Goal: Task Accomplishment & Management: Manage account settings

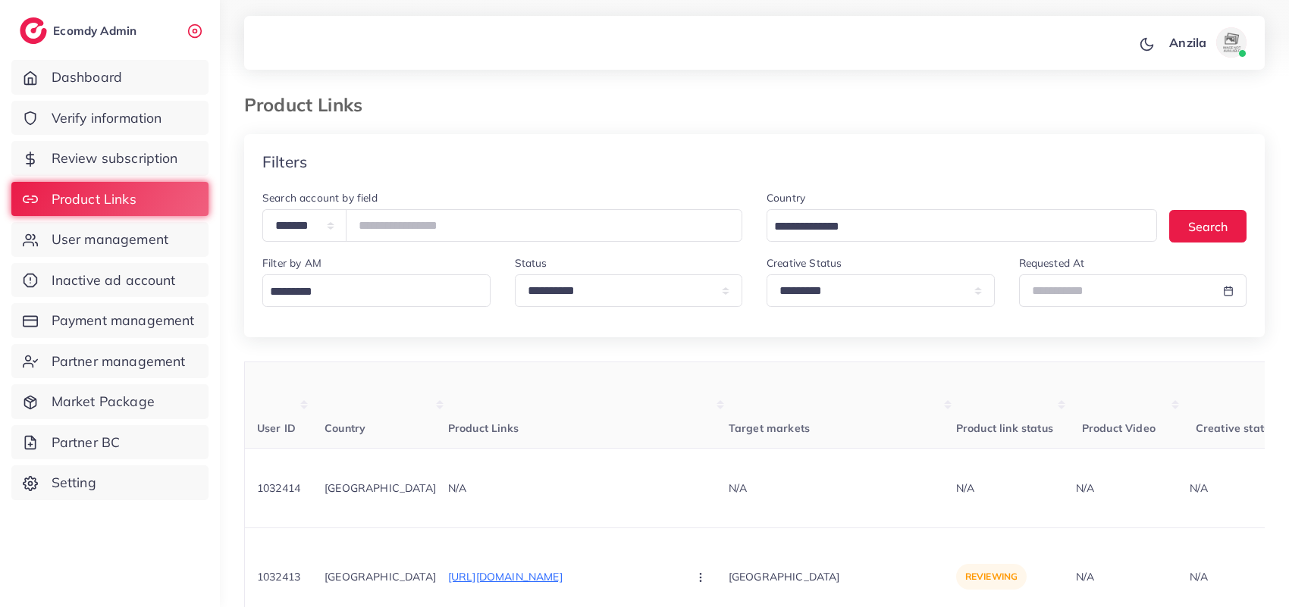
select select "*********"
click at [729, 412] on th "Target markets" at bounding box center [842, 405] width 227 height 86
click at [554, 568] on p "[URL][DOMAIN_NAME]" at bounding box center [561, 577] width 227 height 18
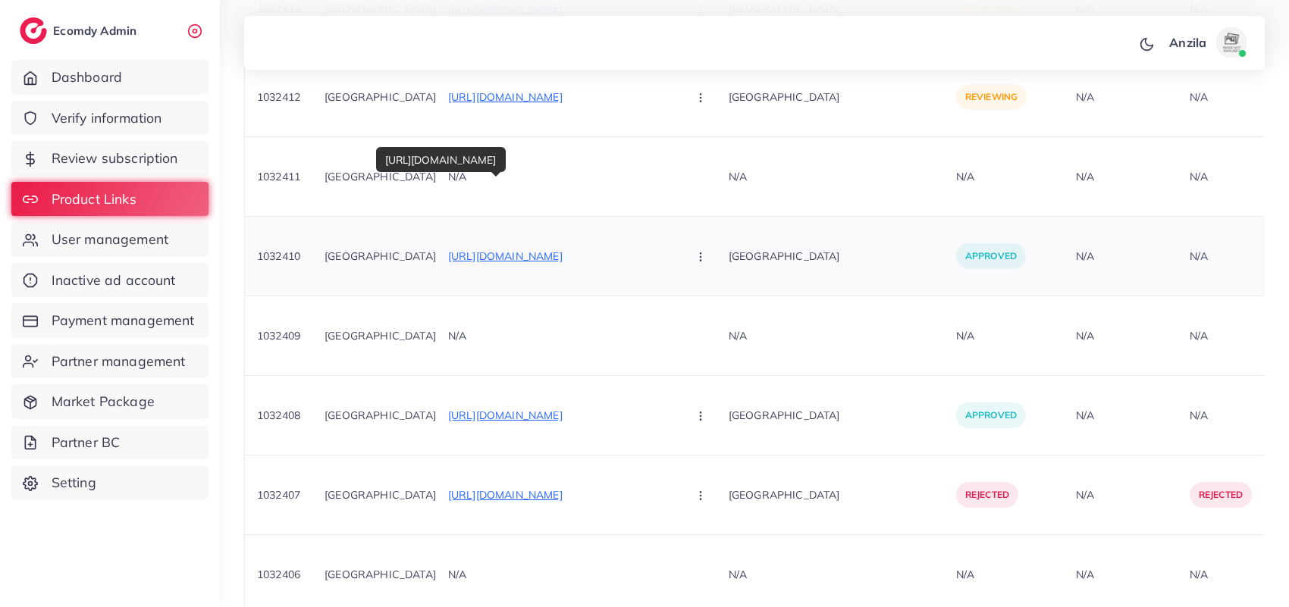
click at [539, 247] on p "[URL][DOMAIN_NAME]" at bounding box center [561, 256] width 227 height 18
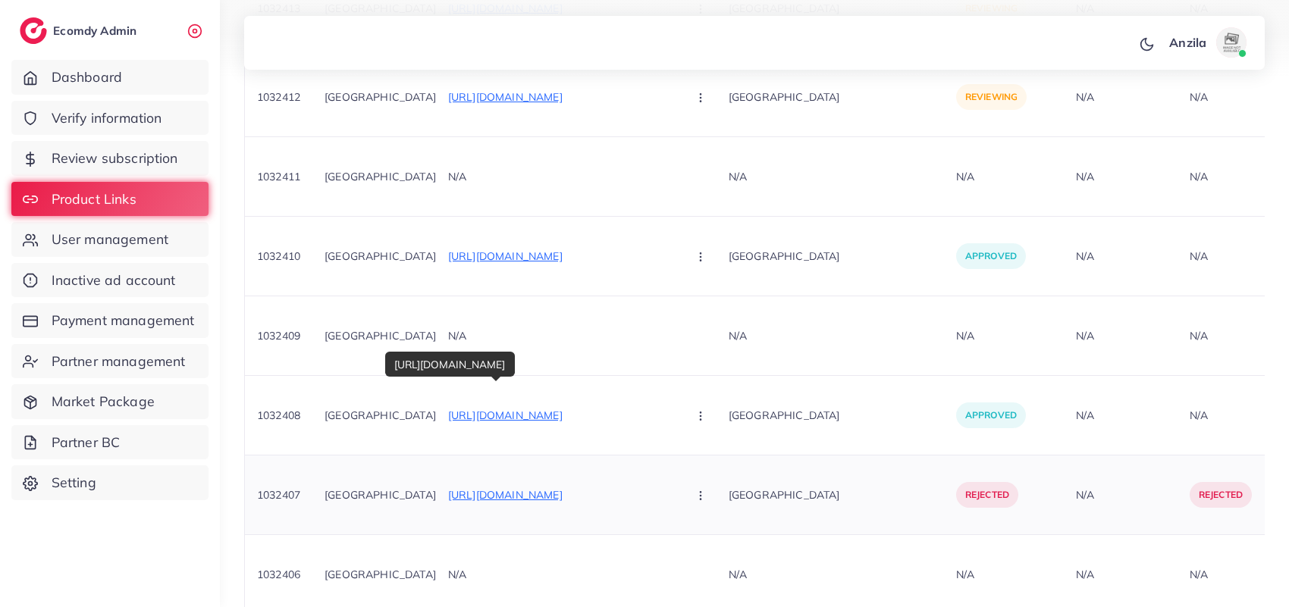
click at [553, 486] on p "[URL][DOMAIN_NAME]" at bounding box center [561, 495] width 227 height 18
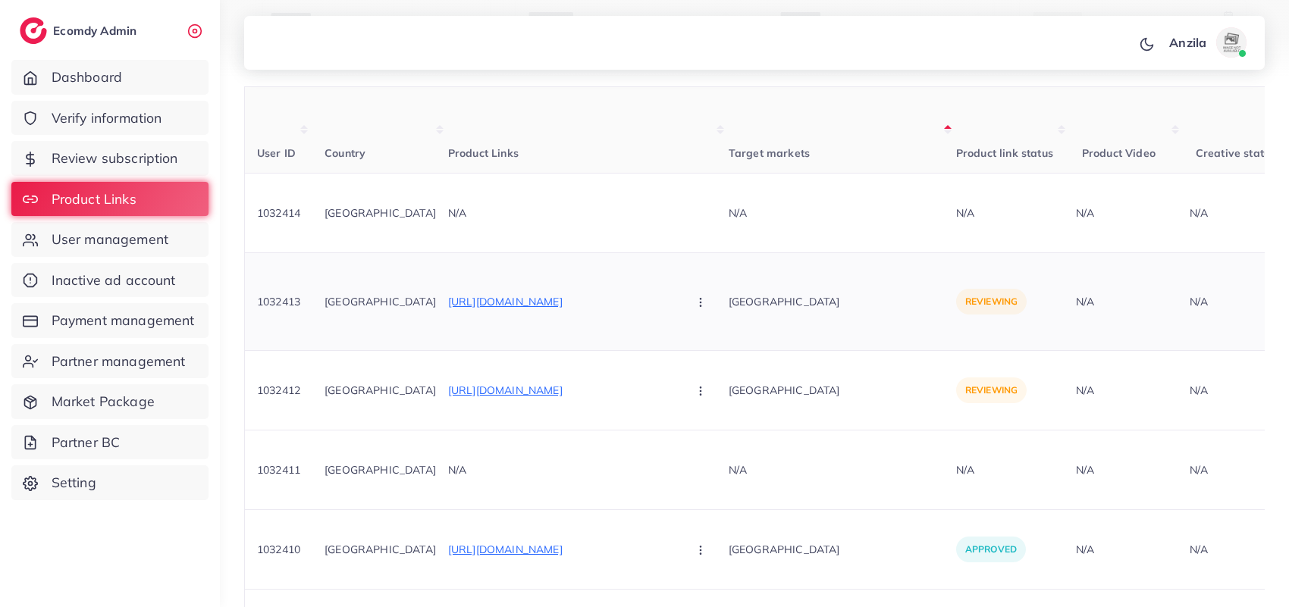
scroll to position [284, 0]
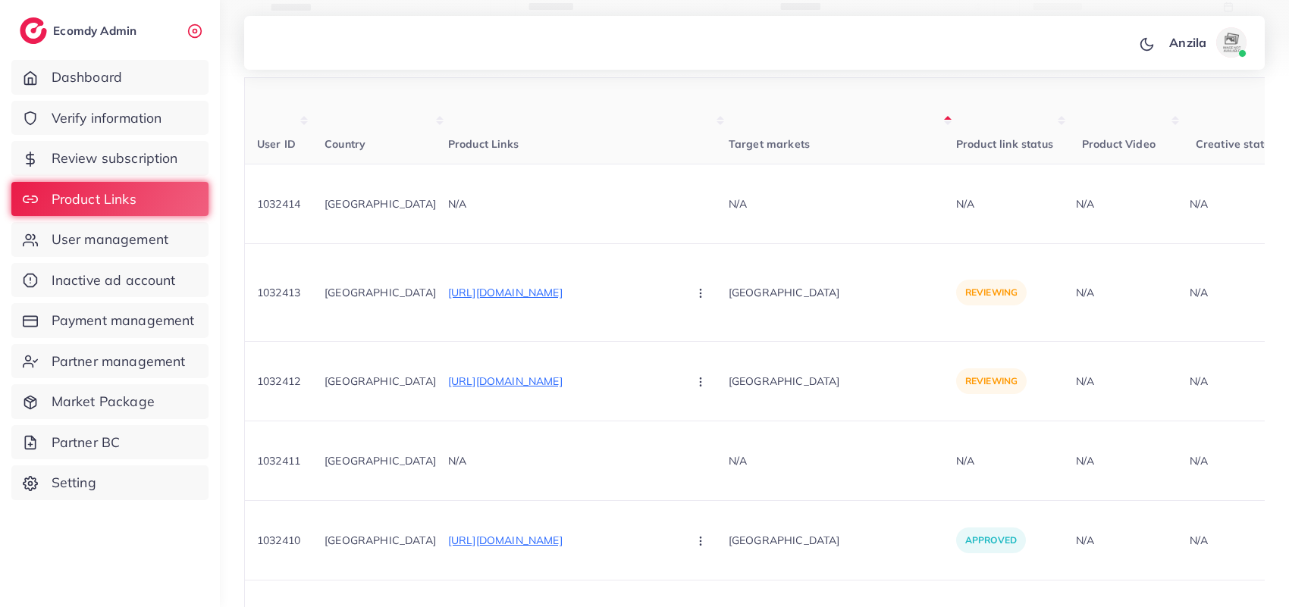
click at [208, 245] on li "User management" at bounding box center [110, 239] width 220 height 35
click at [176, 235] on link "User management" at bounding box center [109, 239] width 197 height 35
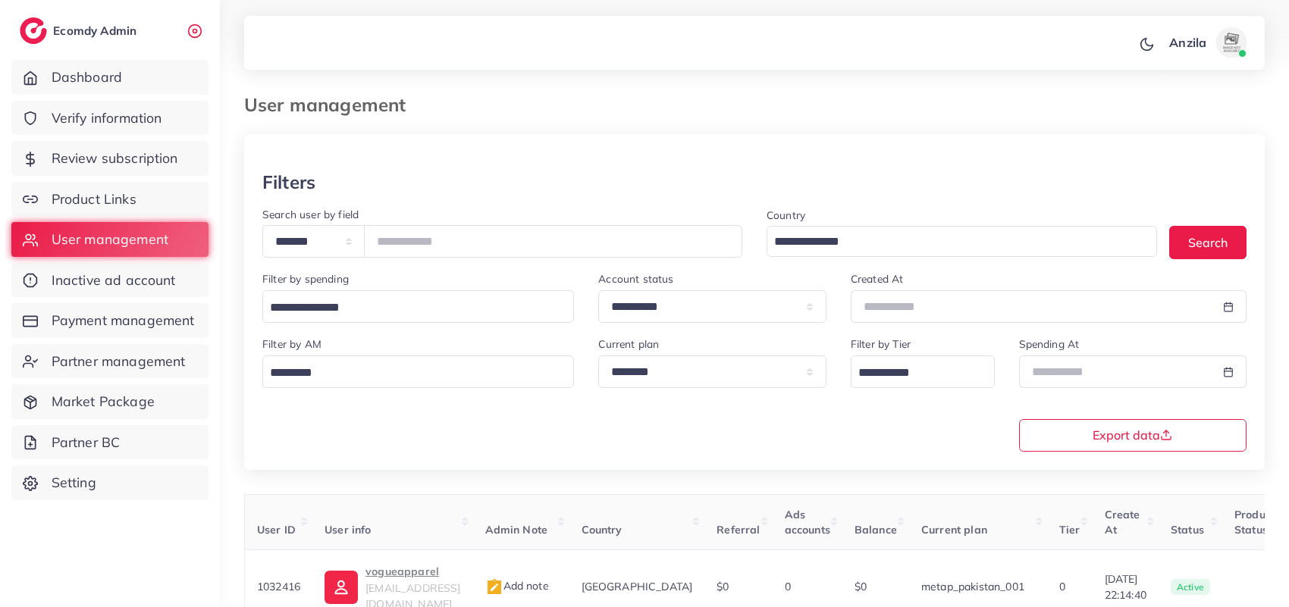
click at [1138, 141] on div at bounding box center [754, 152] width 1020 height 37
